Goal: Information Seeking & Learning: Learn about a topic

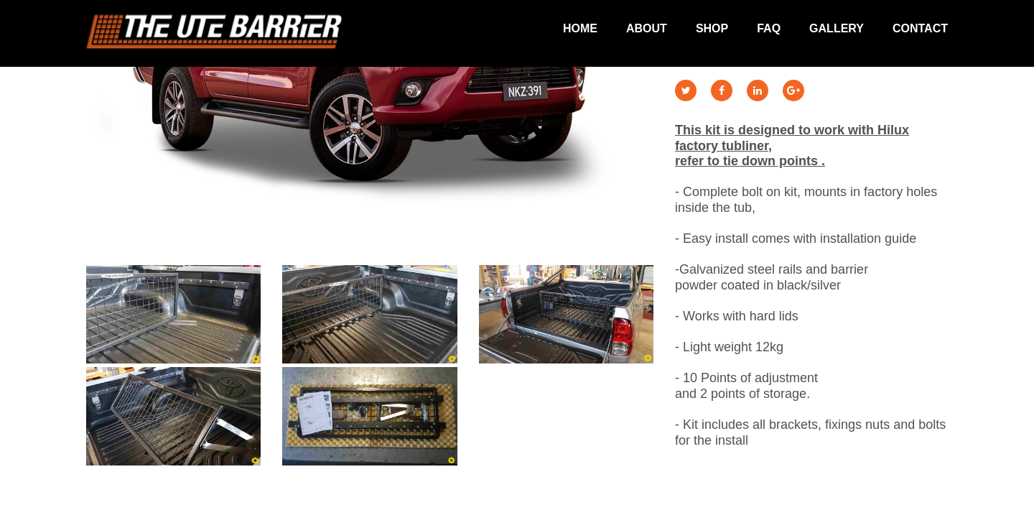
scroll to position [498, 0]
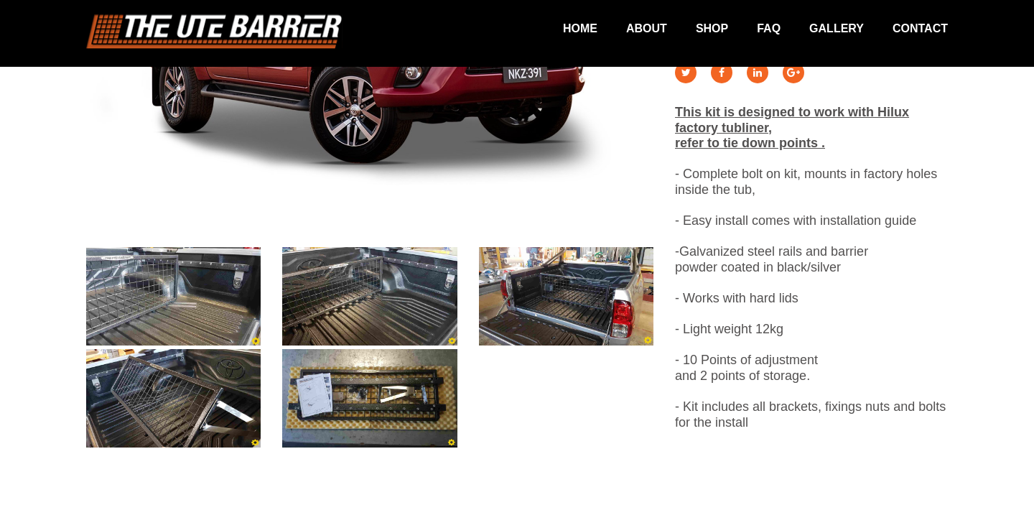
click at [207, 242] on div at bounding box center [369, 151] width 589 height 601
click at [182, 283] on img at bounding box center [173, 296] width 174 height 98
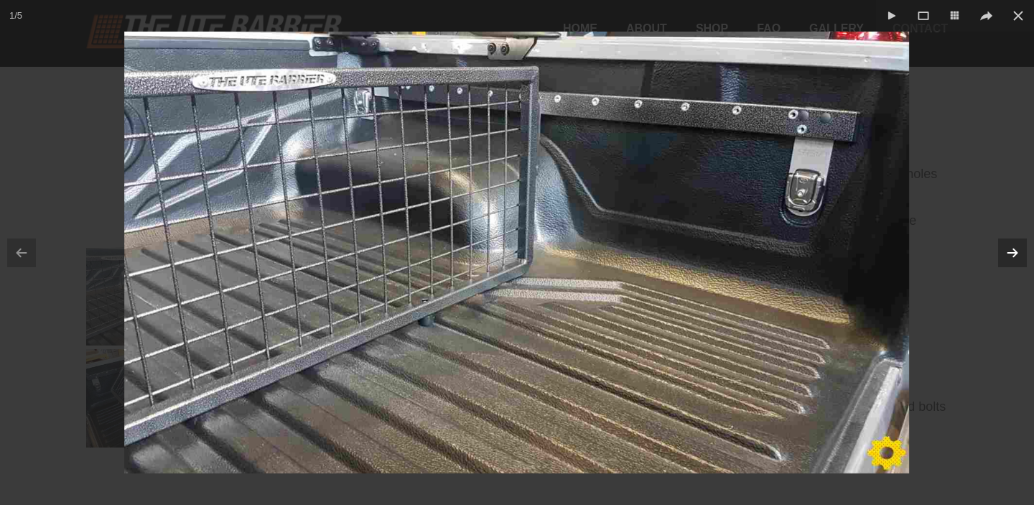
click at [1014, 264] on button at bounding box center [1012, 253] width 43 height 72
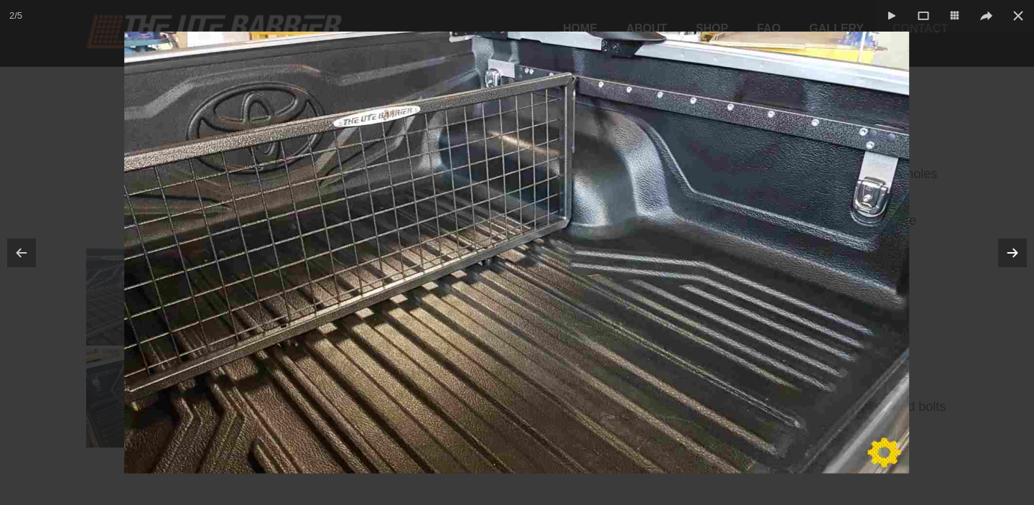
click at [1014, 264] on button at bounding box center [1012, 253] width 43 height 72
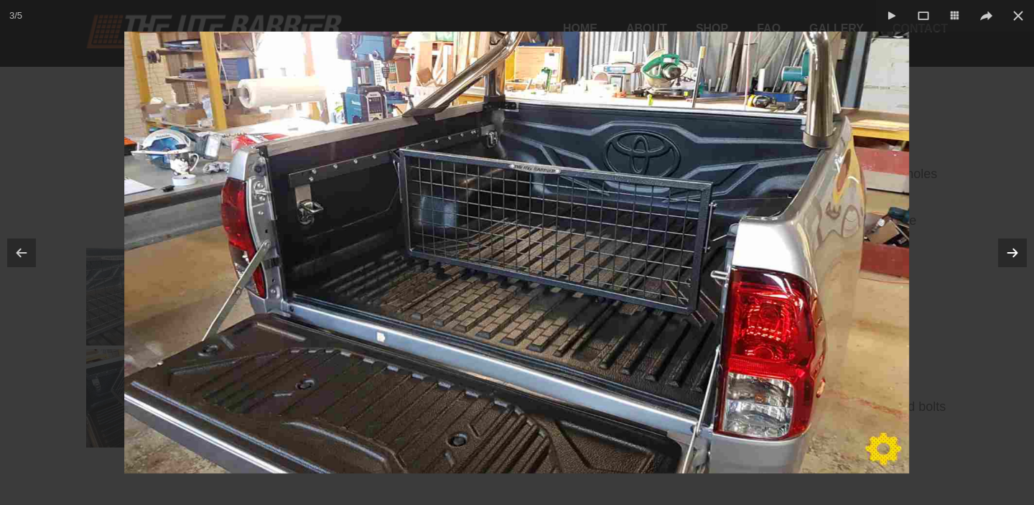
click at [1014, 264] on button at bounding box center [1012, 253] width 43 height 72
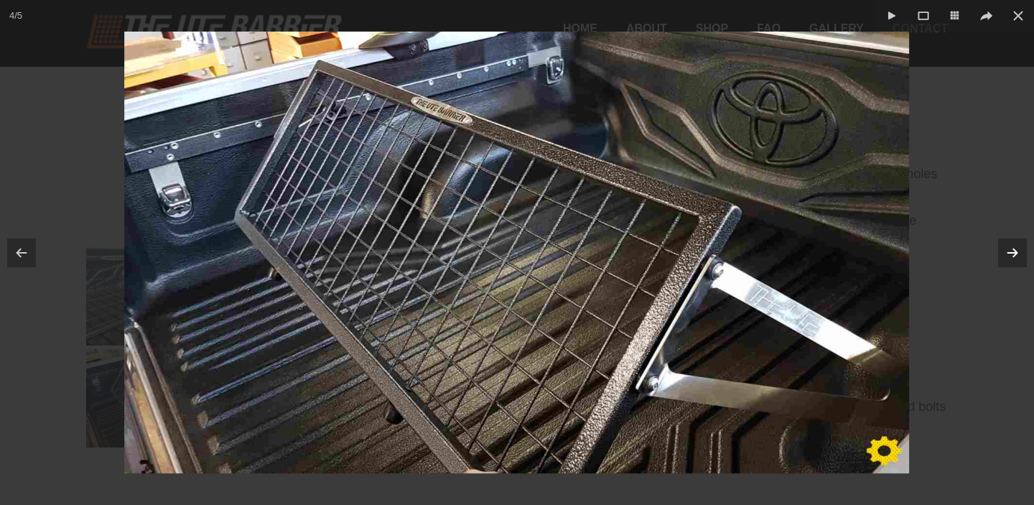
click at [1014, 264] on button at bounding box center [1012, 253] width 43 height 72
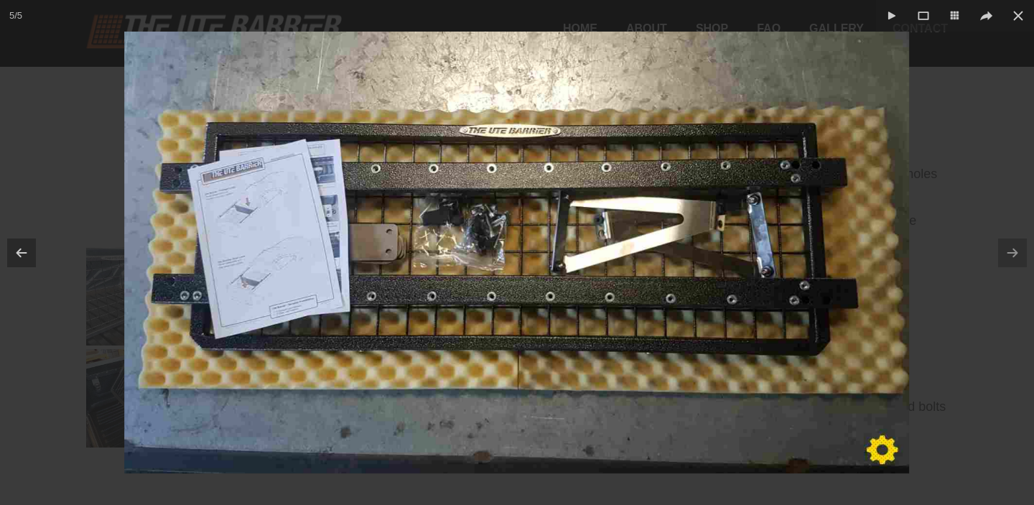
click at [1005, 161] on div at bounding box center [517, 252] width 1034 height 505
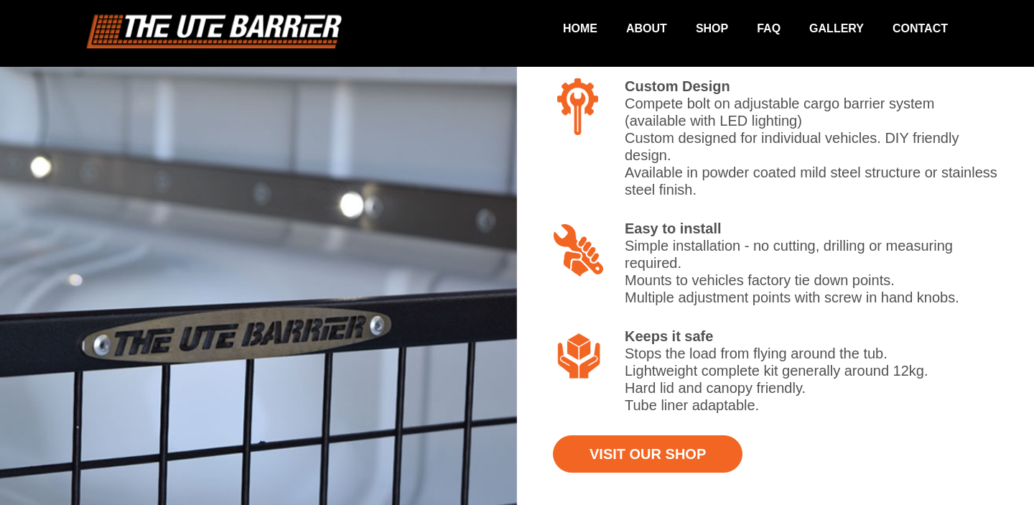
scroll to position [1271, 0]
